Goal: Task Accomplishment & Management: Manage account settings

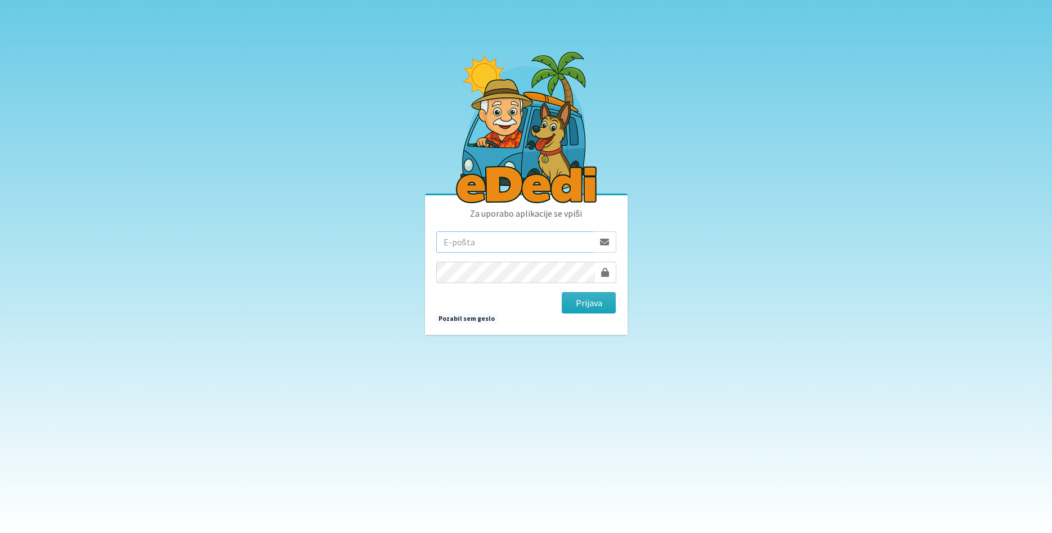
type input "[PERSON_NAME][EMAIL_ADDRESS][DOMAIN_NAME]"
type input "monika.velikonja@erps.si"
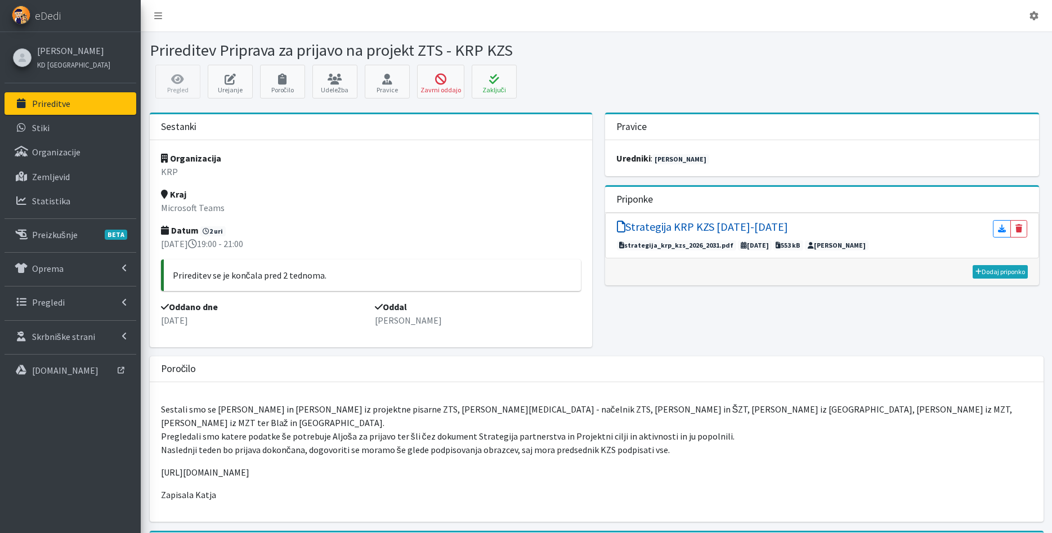
click at [658, 225] on h5 "Strategija KRP KZS 2026-2031" at bounding box center [702, 227] width 171 height 14
click at [488, 70] on button "Zaključi" at bounding box center [494, 82] width 45 height 34
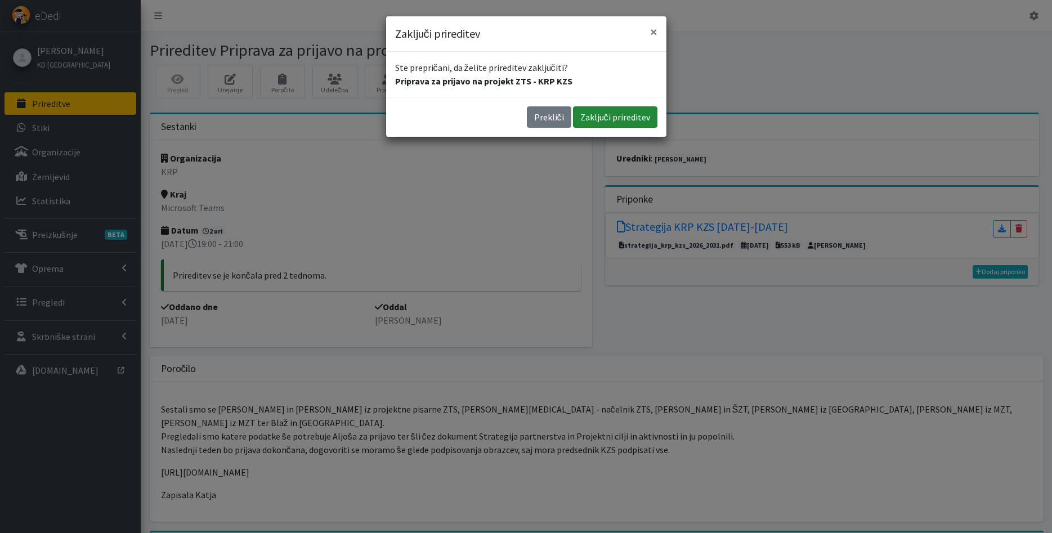
click at [625, 119] on button "Zaključi prireditev" at bounding box center [615, 116] width 84 height 21
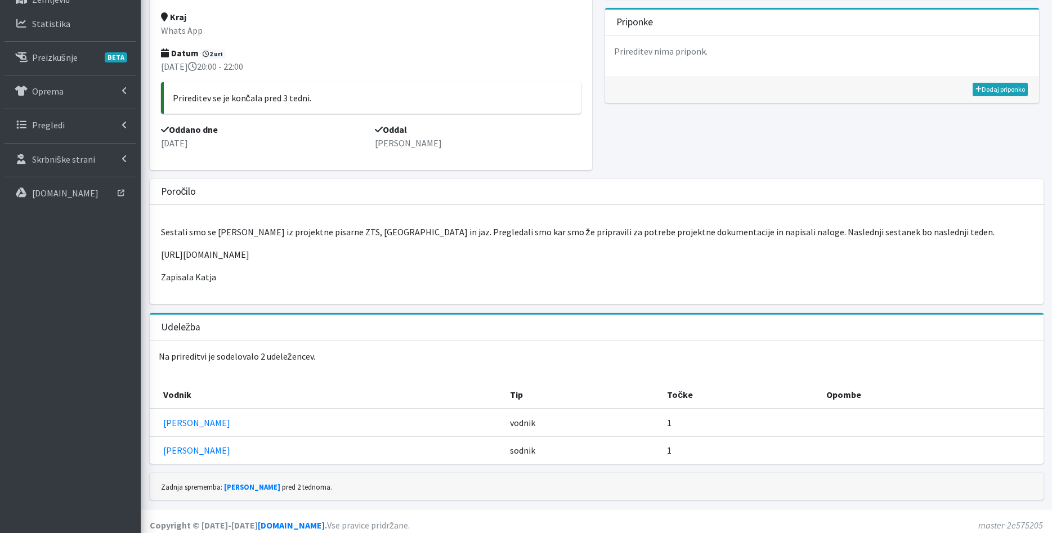
scroll to position [185, 0]
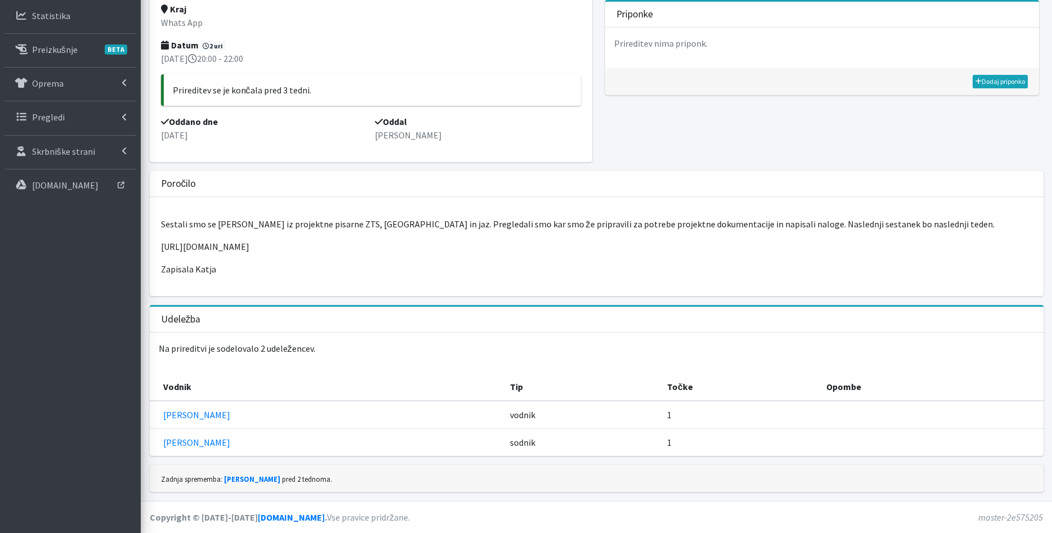
drag, startPoint x: 640, startPoint y: 211, endPoint x: 685, endPoint y: 256, distance: 63.3
click at [685, 256] on div "Sestali smo se [PERSON_NAME] iz projektne pisarne ZTS, [GEOGRAPHIC_DATA] in jaz…" at bounding box center [597, 246] width 894 height 99
click at [685, 256] on div "Sestali smo se Aljoša Bizjak iz projektne pisarne ZTS, Blaž in jaz. Pregledali …" at bounding box center [597, 246] width 894 height 99
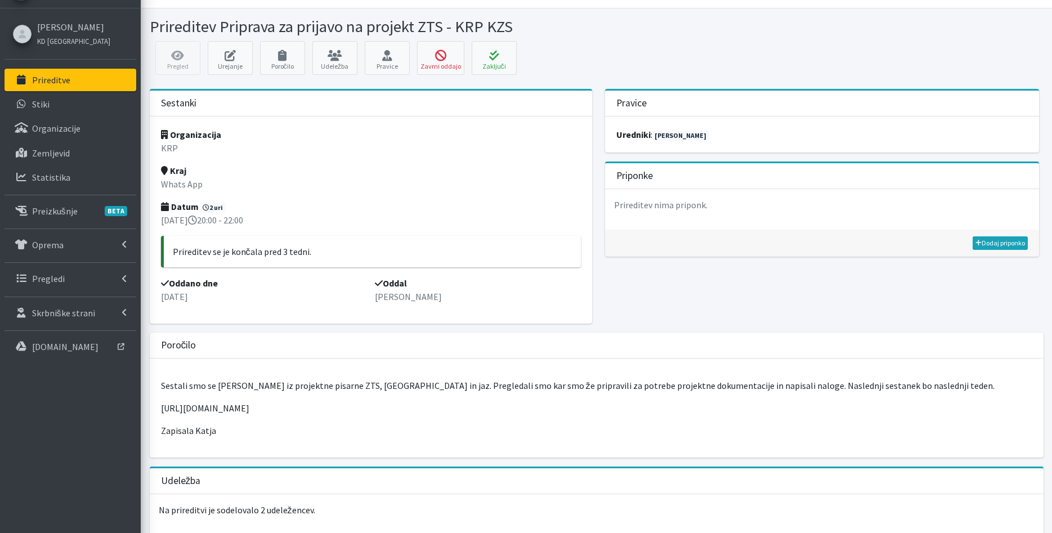
scroll to position [0, 0]
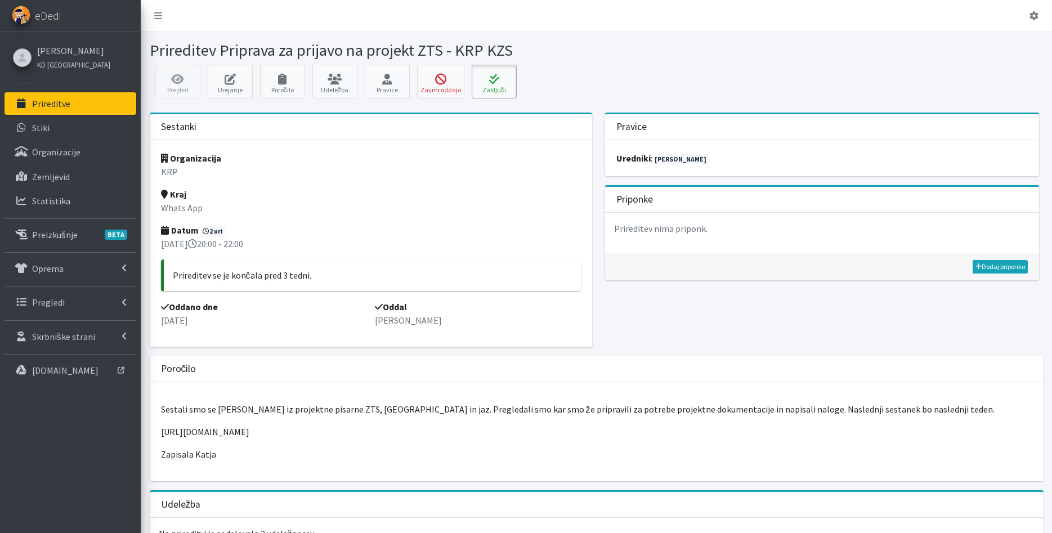
click at [491, 84] on icon at bounding box center [494, 79] width 38 height 11
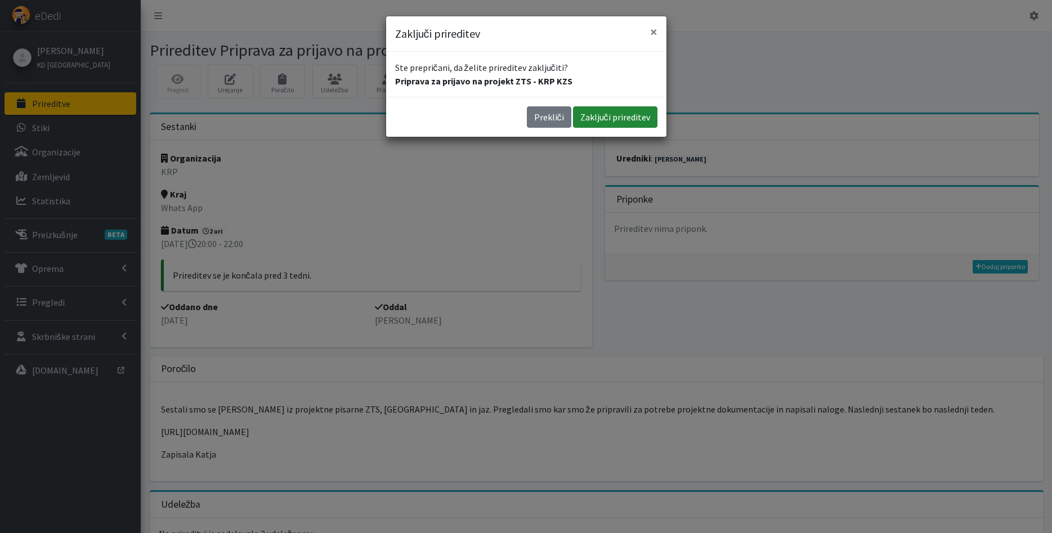
click at [618, 110] on button "Zaključi prireditev" at bounding box center [615, 116] width 84 height 21
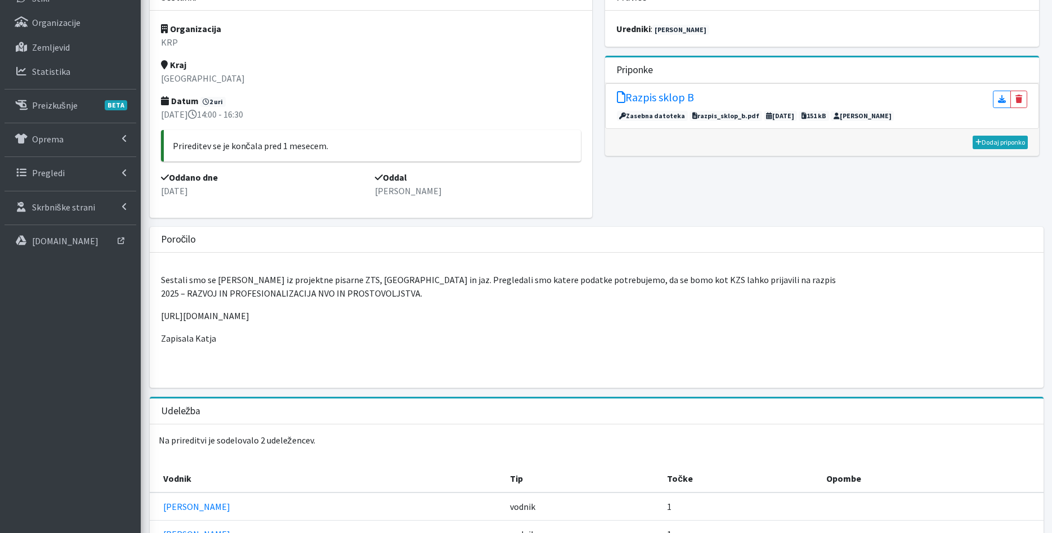
scroll to position [49, 0]
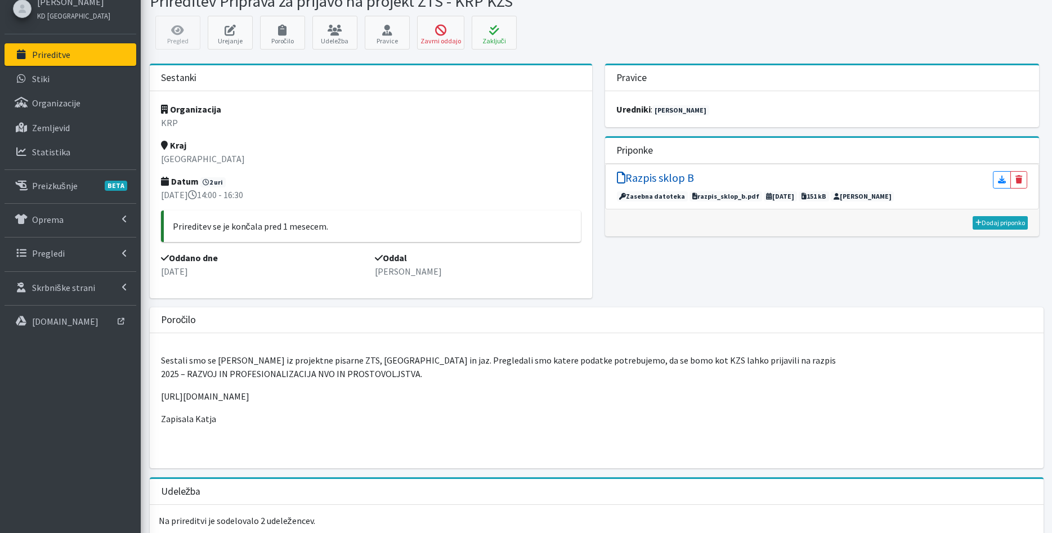
click at [676, 178] on h5 "Razpis sklop B" at bounding box center [655, 178] width 77 height 14
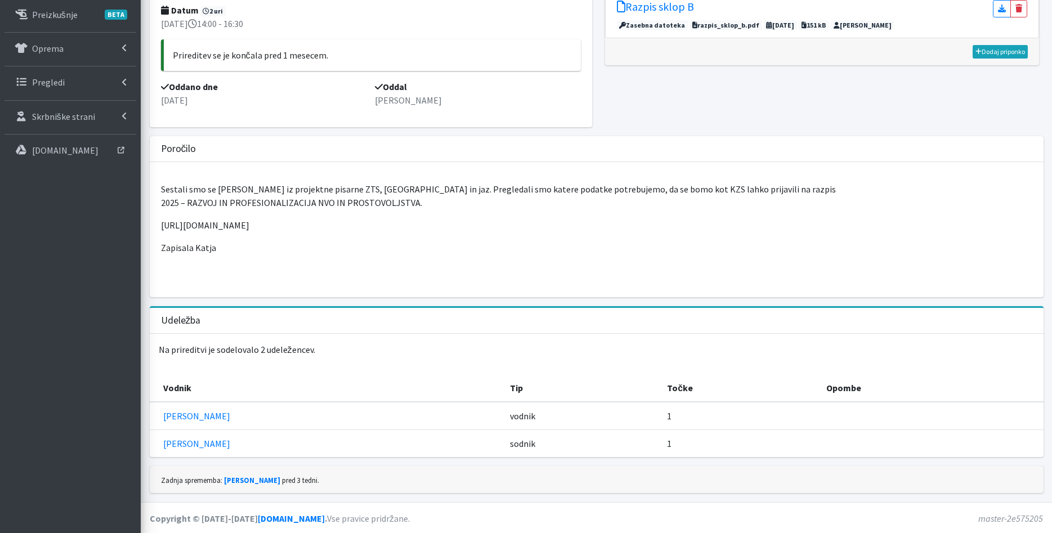
scroll to position [0, 0]
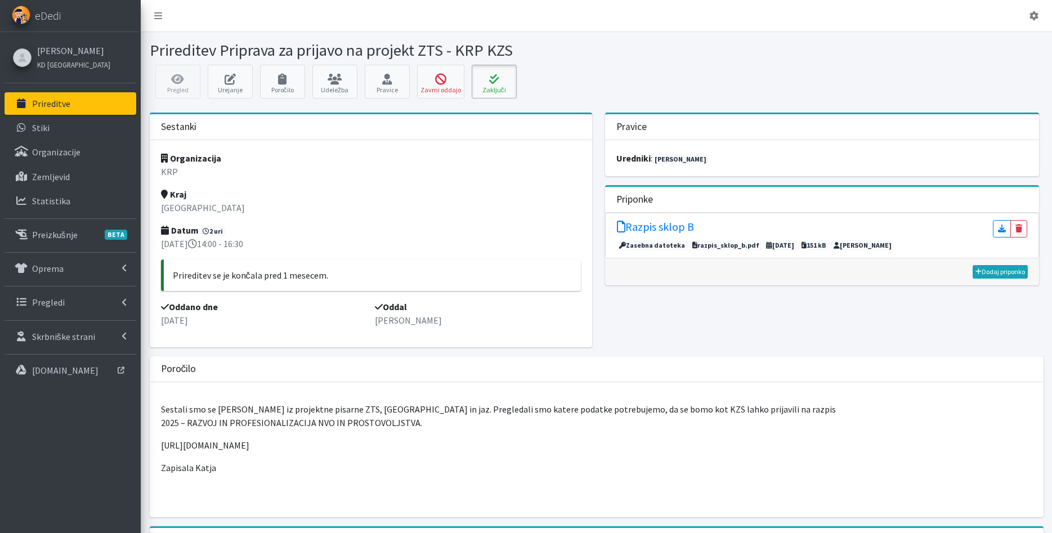
click at [497, 83] on icon at bounding box center [494, 79] width 38 height 11
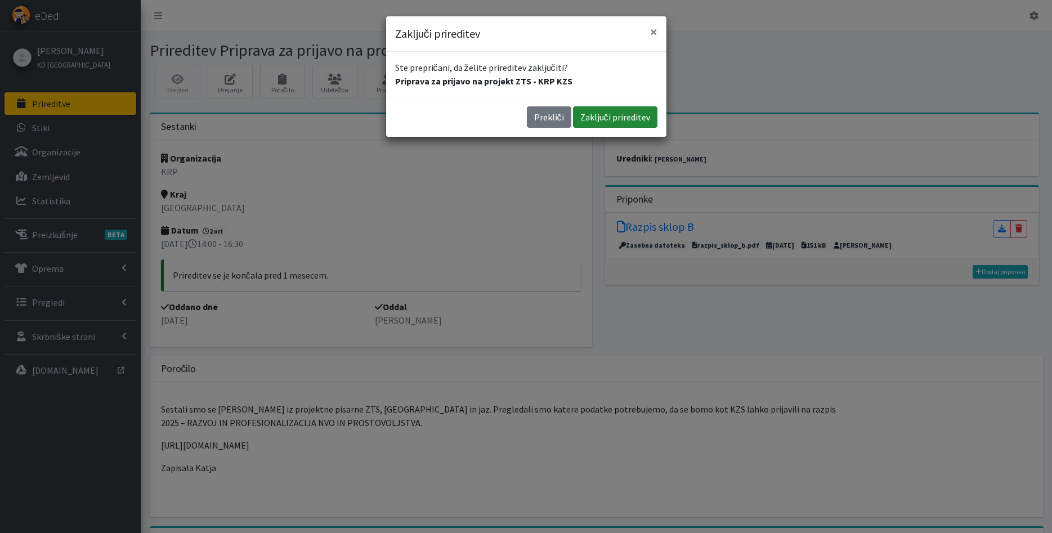
click at [587, 123] on button "Zaključi prireditev" at bounding box center [615, 116] width 84 height 21
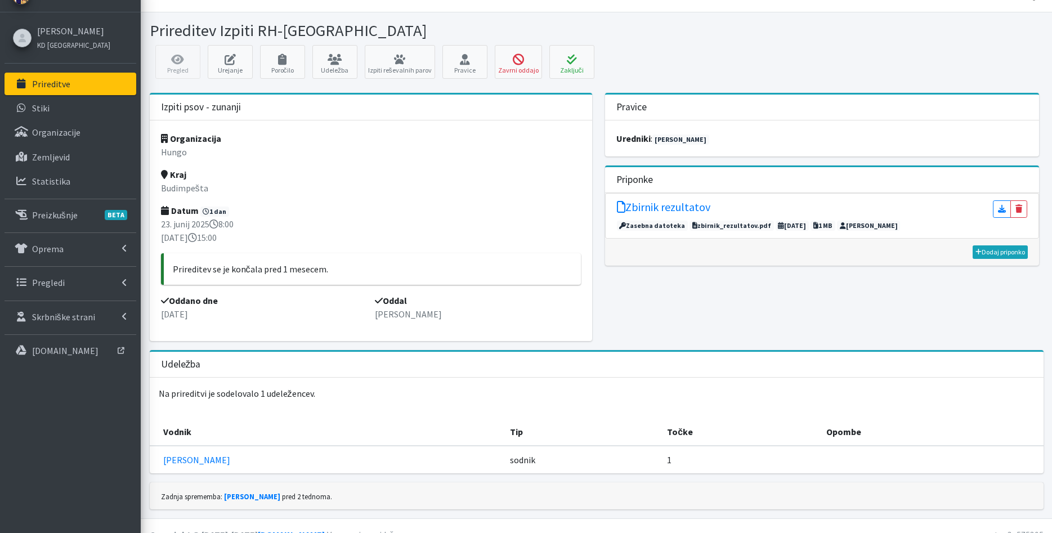
scroll to position [37, 0]
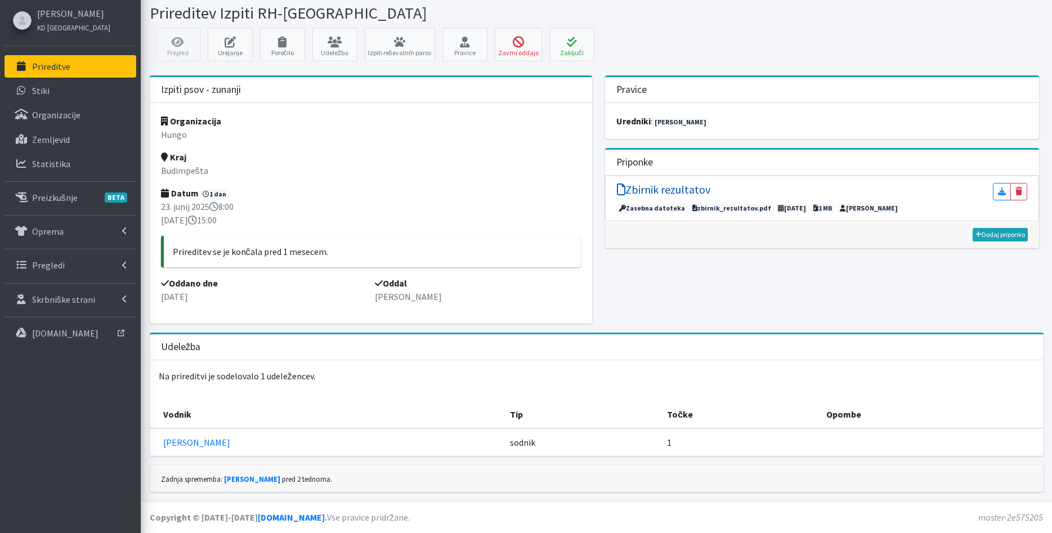
click at [702, 186] on h5 "Zbirnik rezultatov" at bounding box center [663, 190] width 93 height 14
click at [582, 50] on button "Zaključi" at bounding box center [571, 45] width 45 height 34
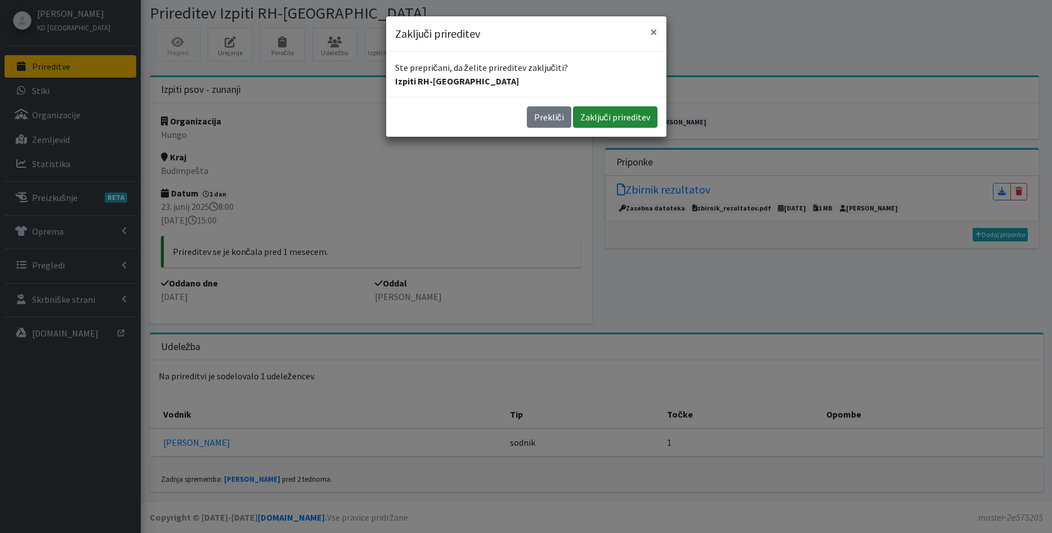
click at [606, 120] on button "Zaključi prireditev" at bounding box center [615, 116] width 84 height 21
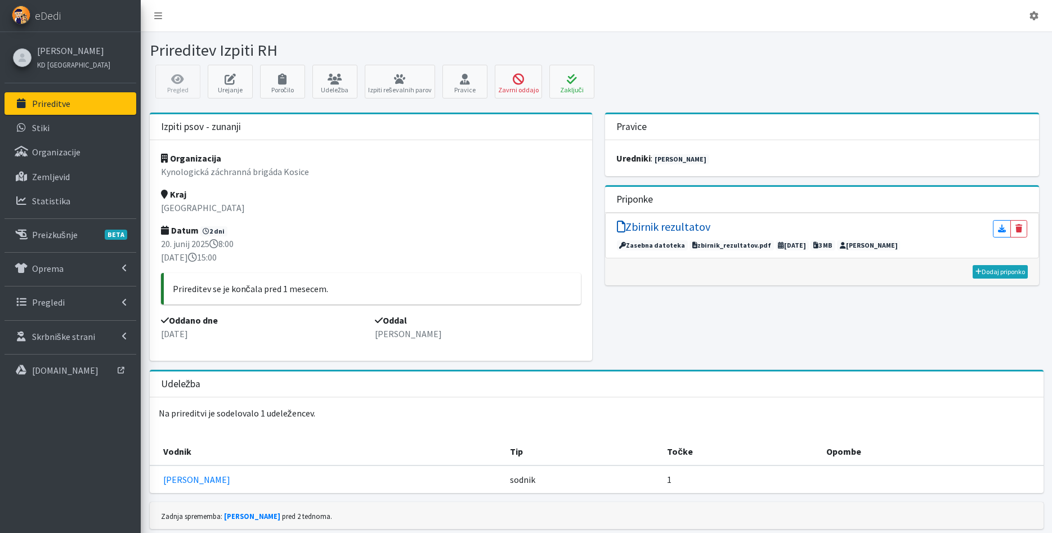
click at [674, 224] on h5 "Zbirnik rezultatov" at bounding box center [663, 227] width 93 height 14
click at [231, 93] on link "Urejanje" at bounding box center [230, 82] width 45 height 34
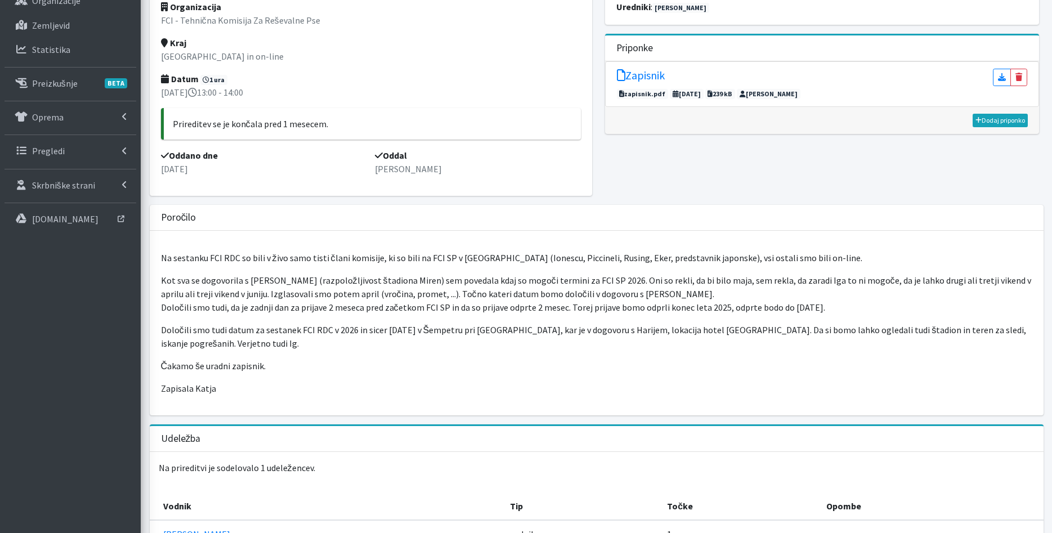
scroll to position [230, 0]
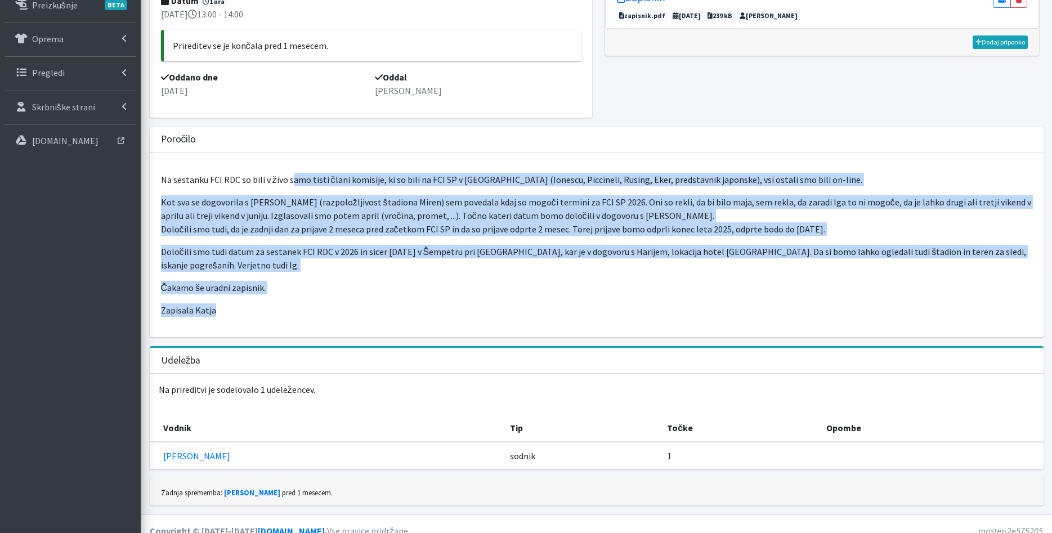
drag, startPoint x: 294, startPoint y: 178, endPoint x: 368, endPoint y: 322, distance: 161.3
click at [368, 323] on div "Na sestanku FCI RDC so bili v živo samo tisti člani komisije, ki so bili na FCI…" at bounding box center [597, 245] width 894 height 185
click at [368, 320] on div "Na sestanku FCI RDC so bili v živo samo tisti člani komisije, ki so bili na FCI…" at bounding box center [597, 245] width 894 height 185
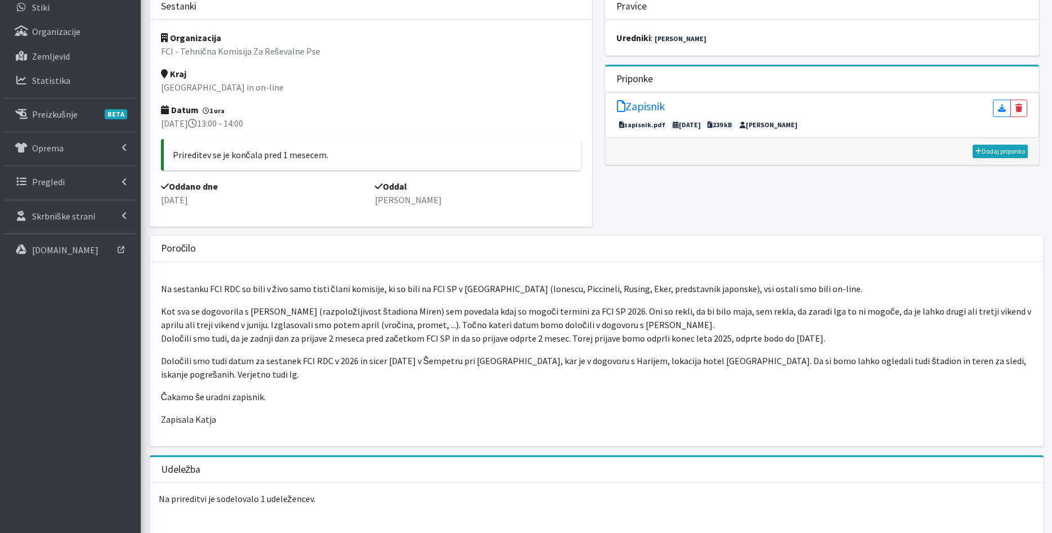
scroll to position [0, 0]
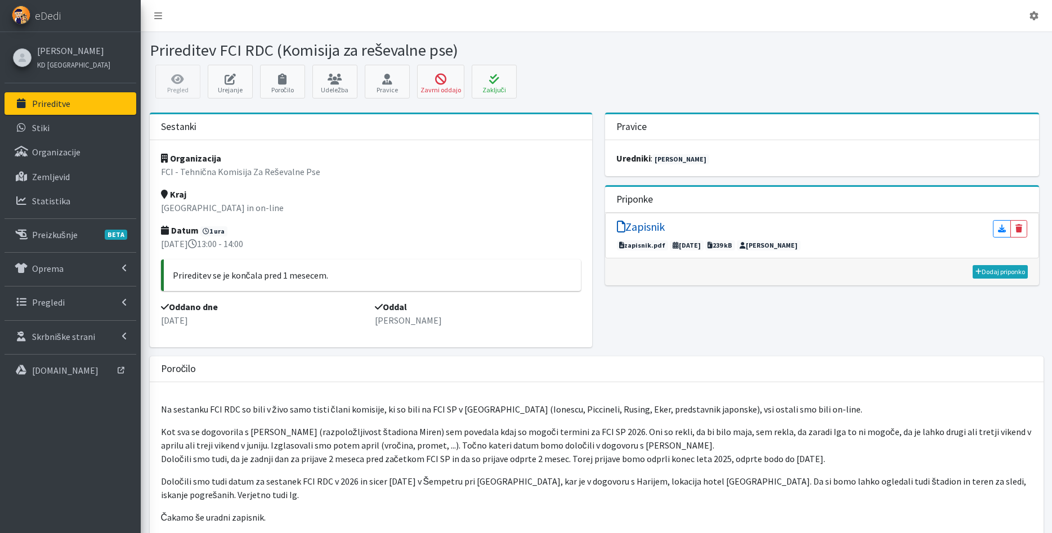
click at [641, 227] on h5 "Zapisnik" at bounding box center [641, 227] width 48 height 14
click at [486, 68] on button "Zaključi" at bounding box center [494, 82] width 45 height 34
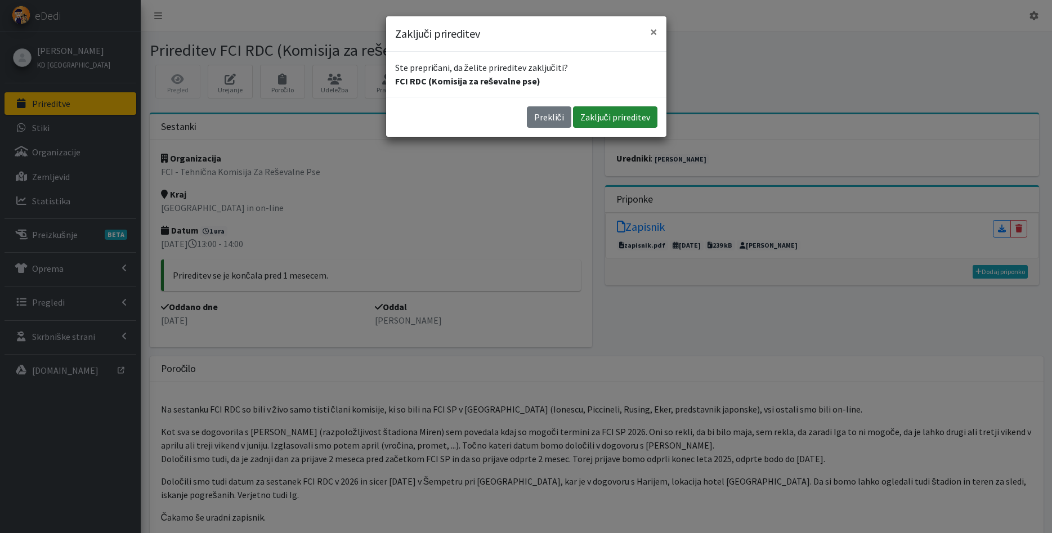
click at [630, 109] on button "Zaključi prireditev" at bounding box center [615, 116] width 84 height 21
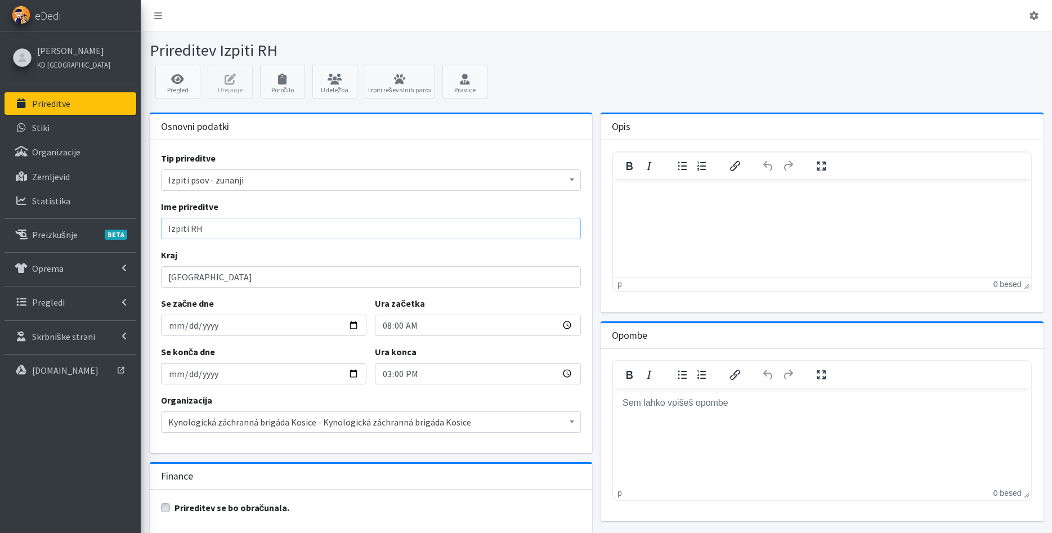
click at [285, 228] on input "Izpiti RH" at bounding box center [371, 228] width 420 height 21
type input "Izpiti RH-FL, RH-T, RH-MT, RH-F"
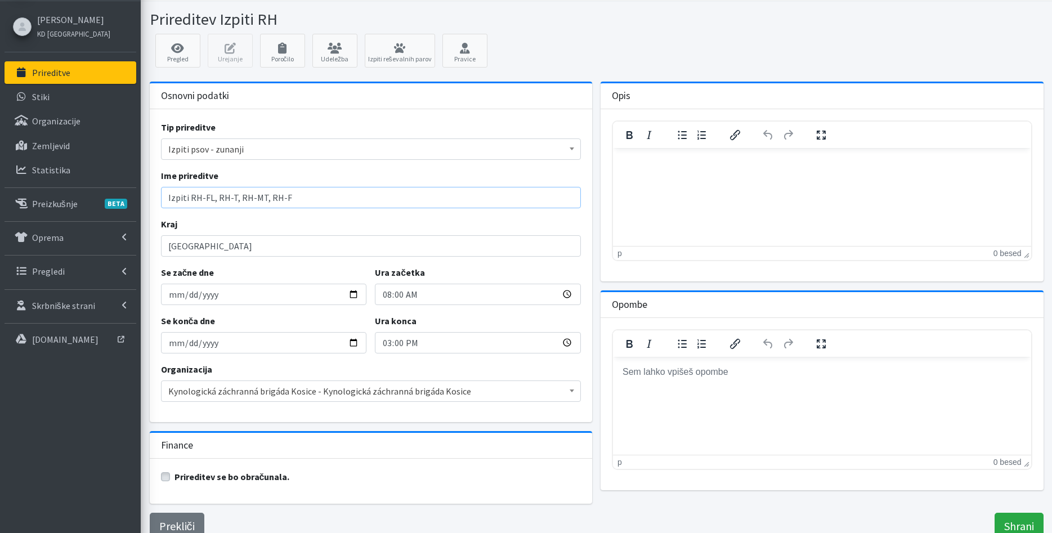
scroll to position [70, 0]
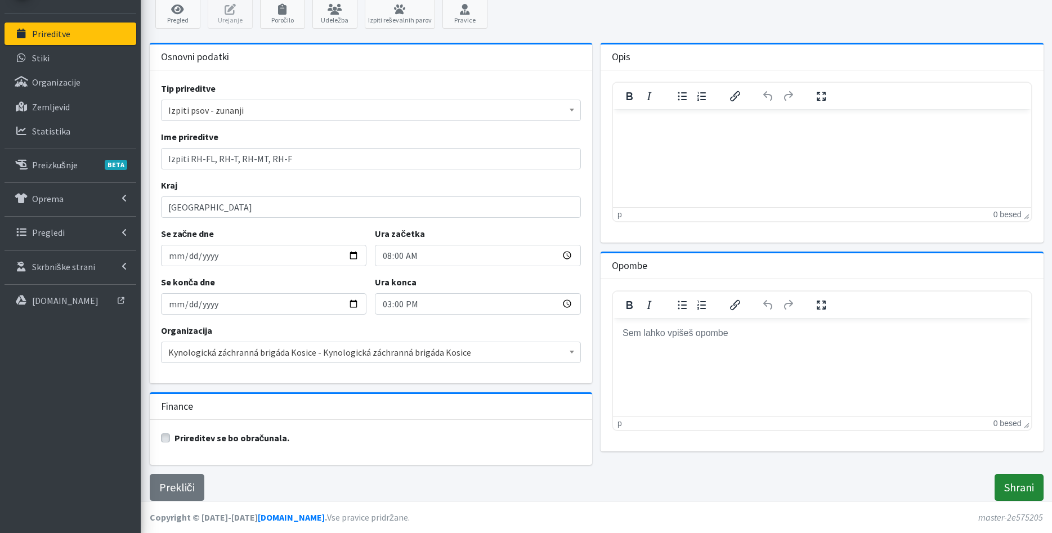
click at [1011, 491] on input "Shrani" at bounding box center [1018, 487] width 49 height 27
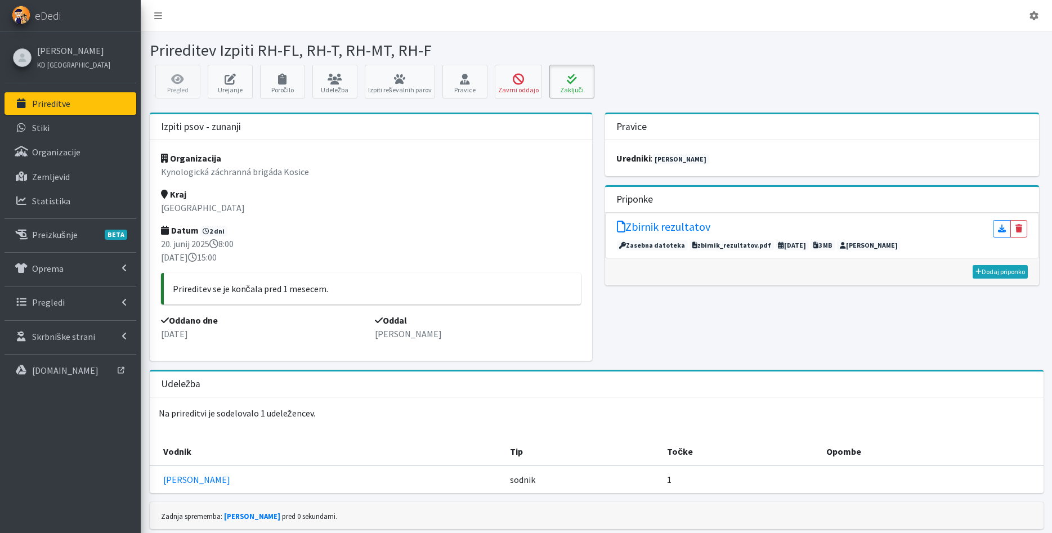
click at [587, 89] on button "Zaključi" at bounding box center [571, 82] width 45 height 34
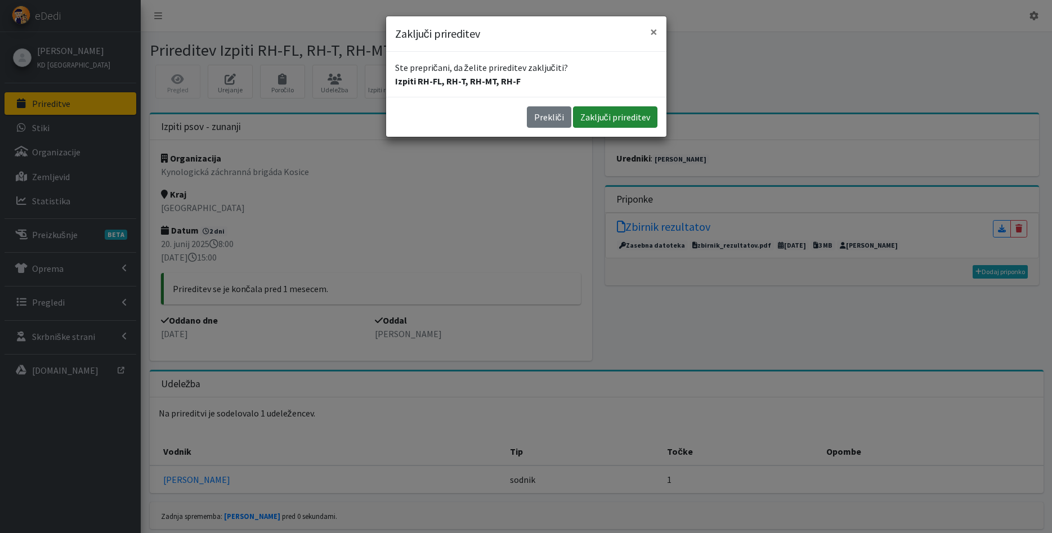
click at [612, 115] on button "Zaključi prireditev" at bounding box center [615, 116] width 84 height 21
